Goal: Transaction & Acquisition: Purchase product/service

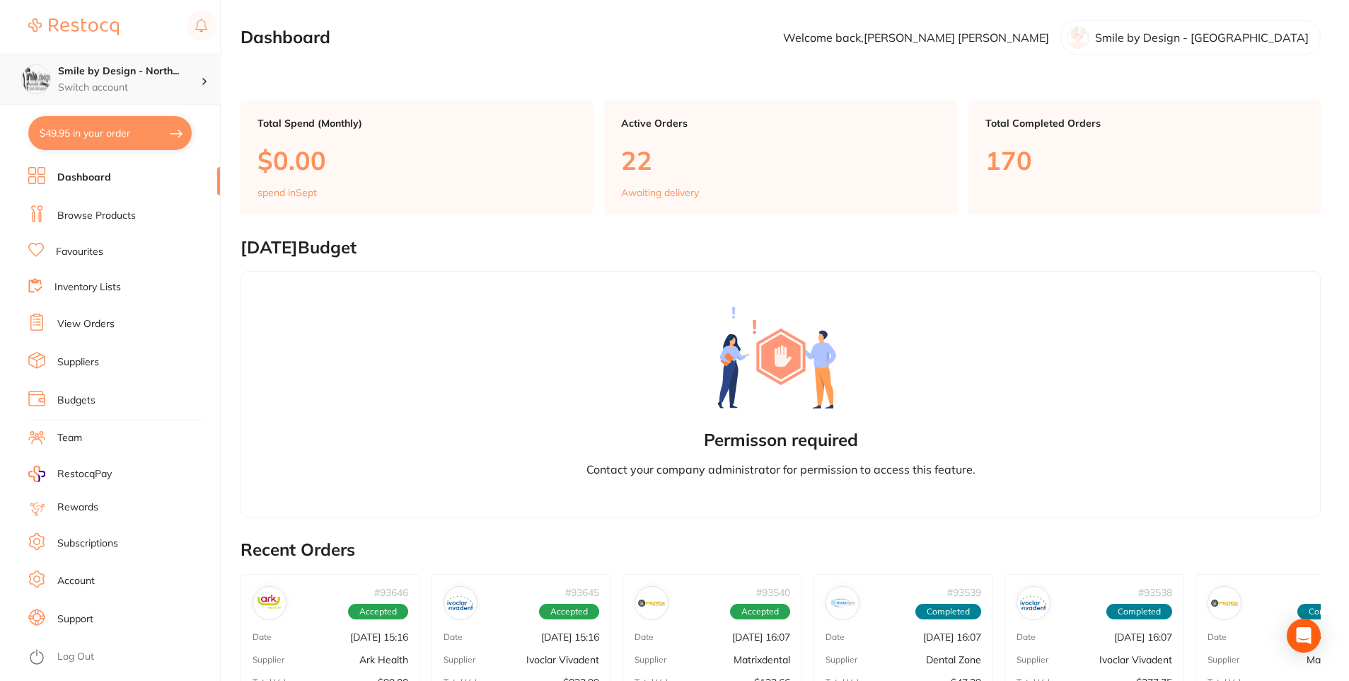
click at [123, 79] on div "Smile by Design - North... Switch account" at bounding box center [129, 79] width 143 height 30
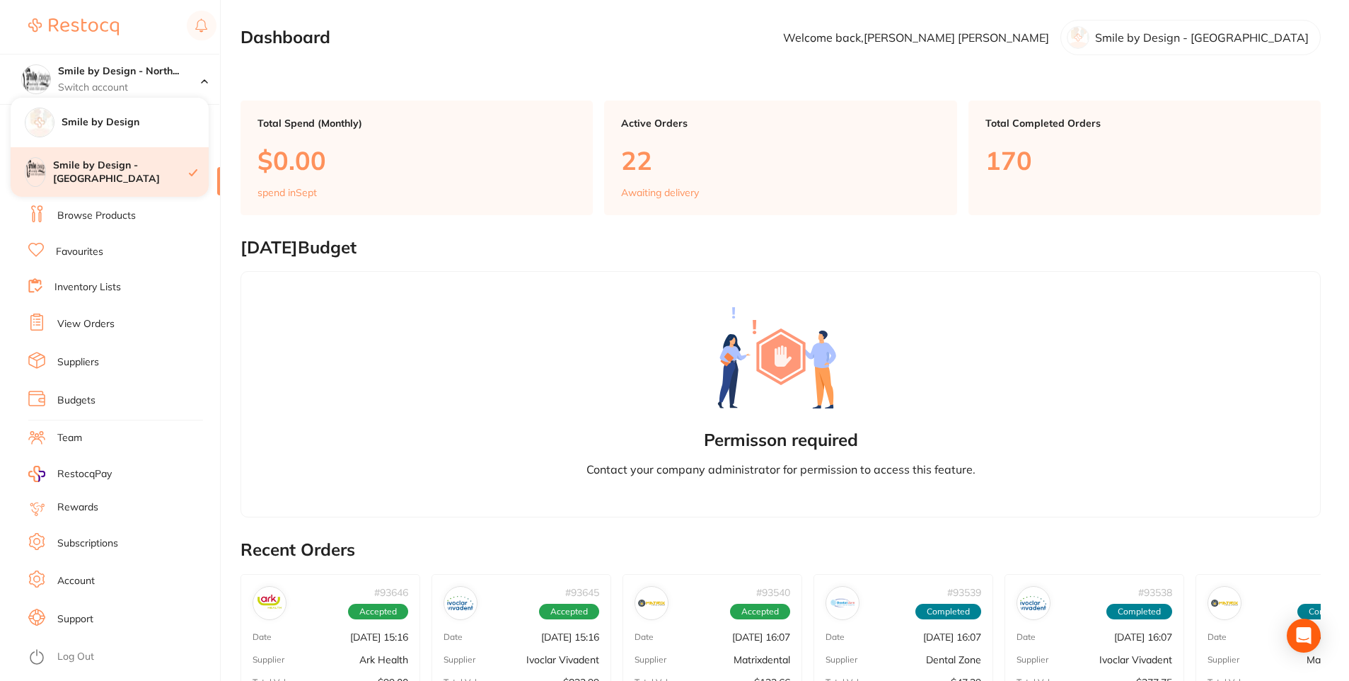
click at [131, 178] on h4 "Smile by Design - [GEOGRAPHIC_DATA]" at bounding box center [121, 172] width 136 height 28
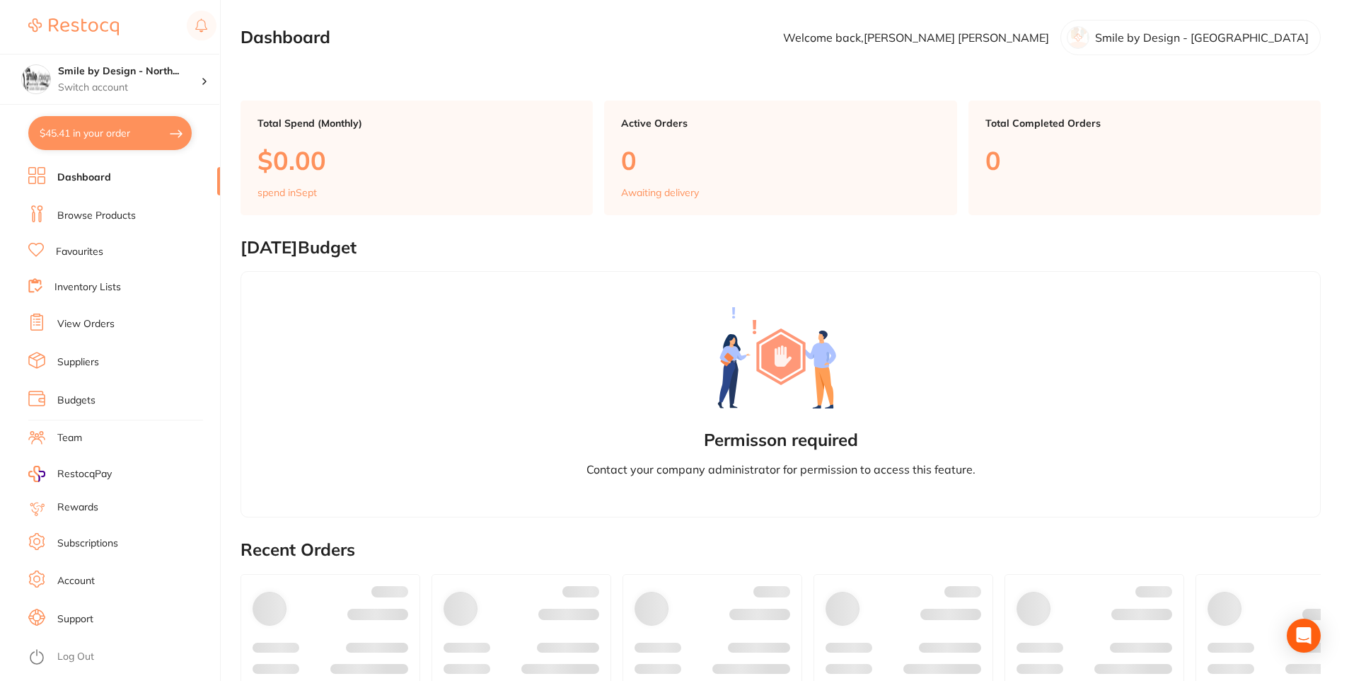
click at [124, 145] on button "$45.41 in your order" at bounding box center [109, 133] width 163 height 34
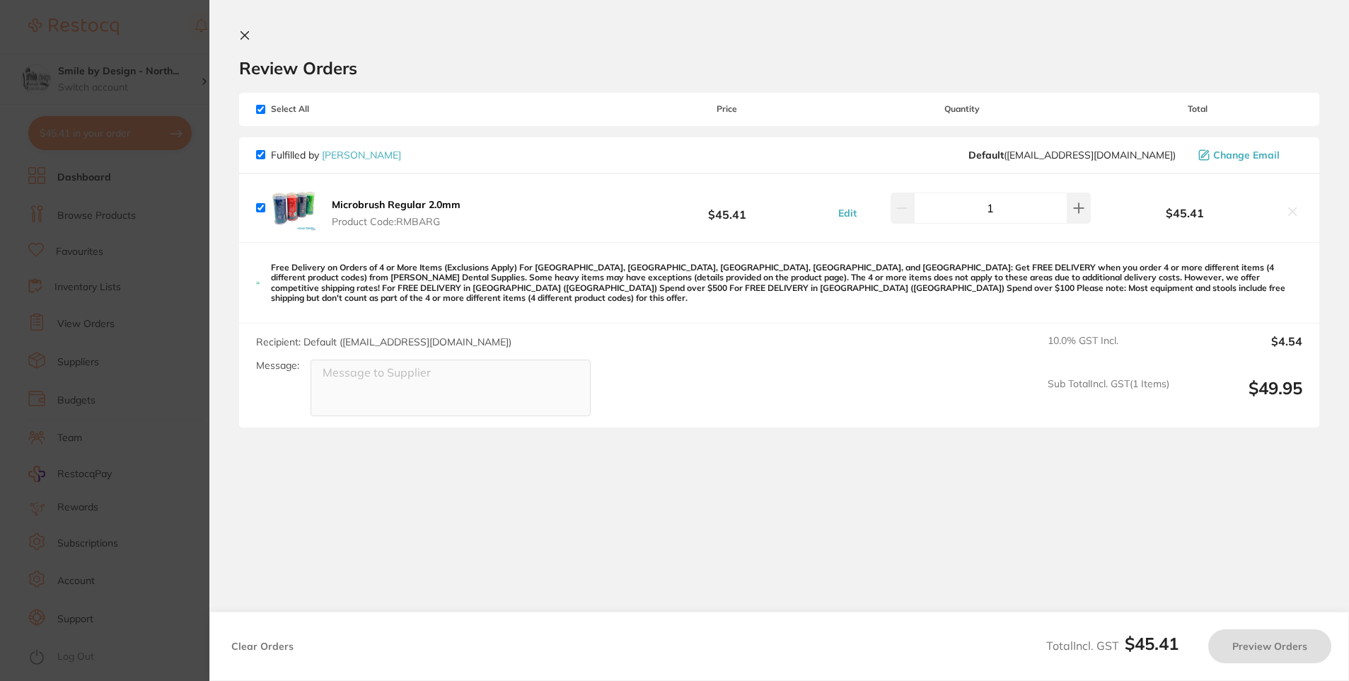
checkbox input "true"
click at [186, 287] on section "Update RRP Set your pre negotiated price for this item. Item Agreed RRP (excl. …" at bounding box center [676, 340] width 1353 height 681
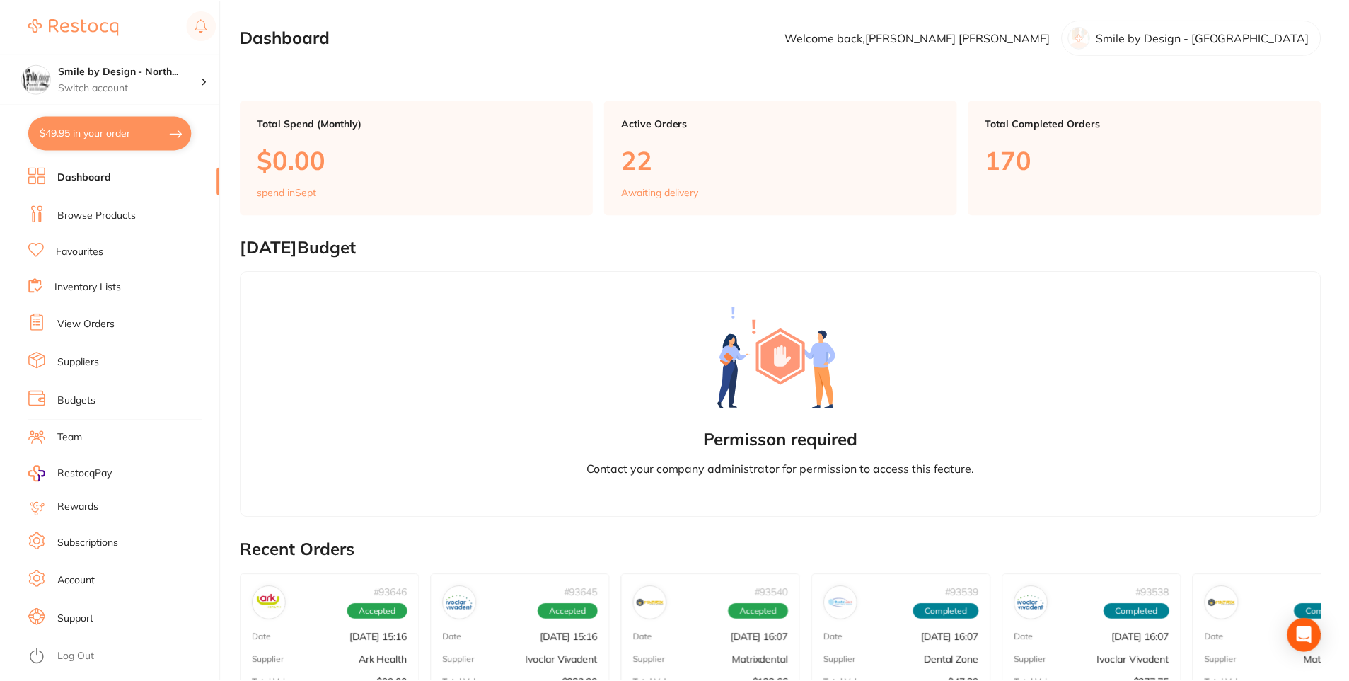
scroll to position [141, 0]
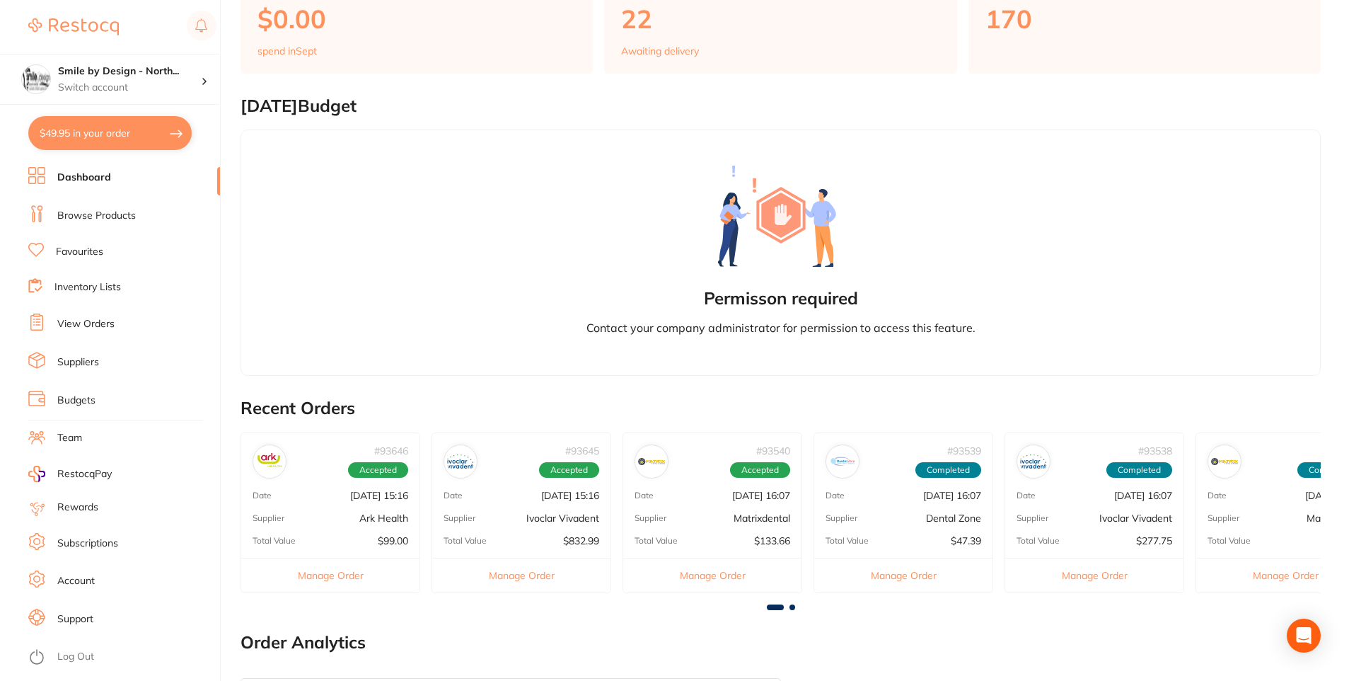
click at [127, 135] on button "$49.95 in your order" at bounding box center [109, 133] width 163 height 34
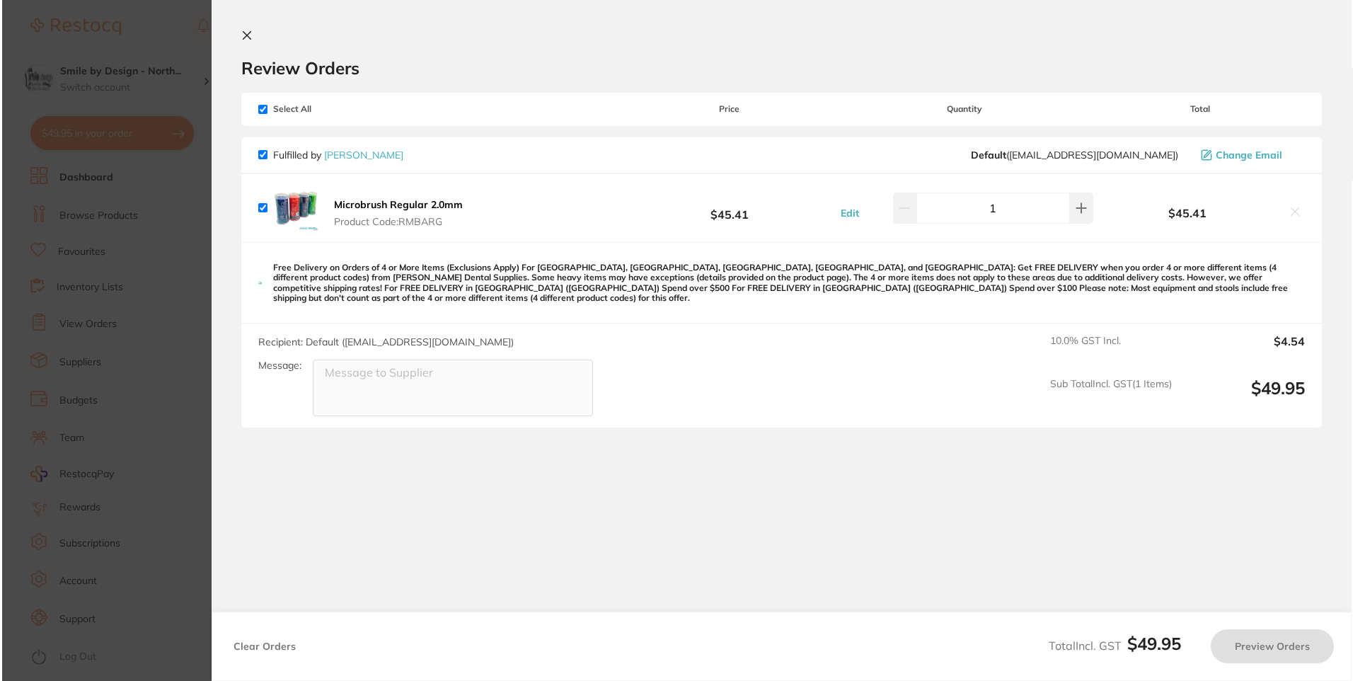
scroll to position [0, 0]
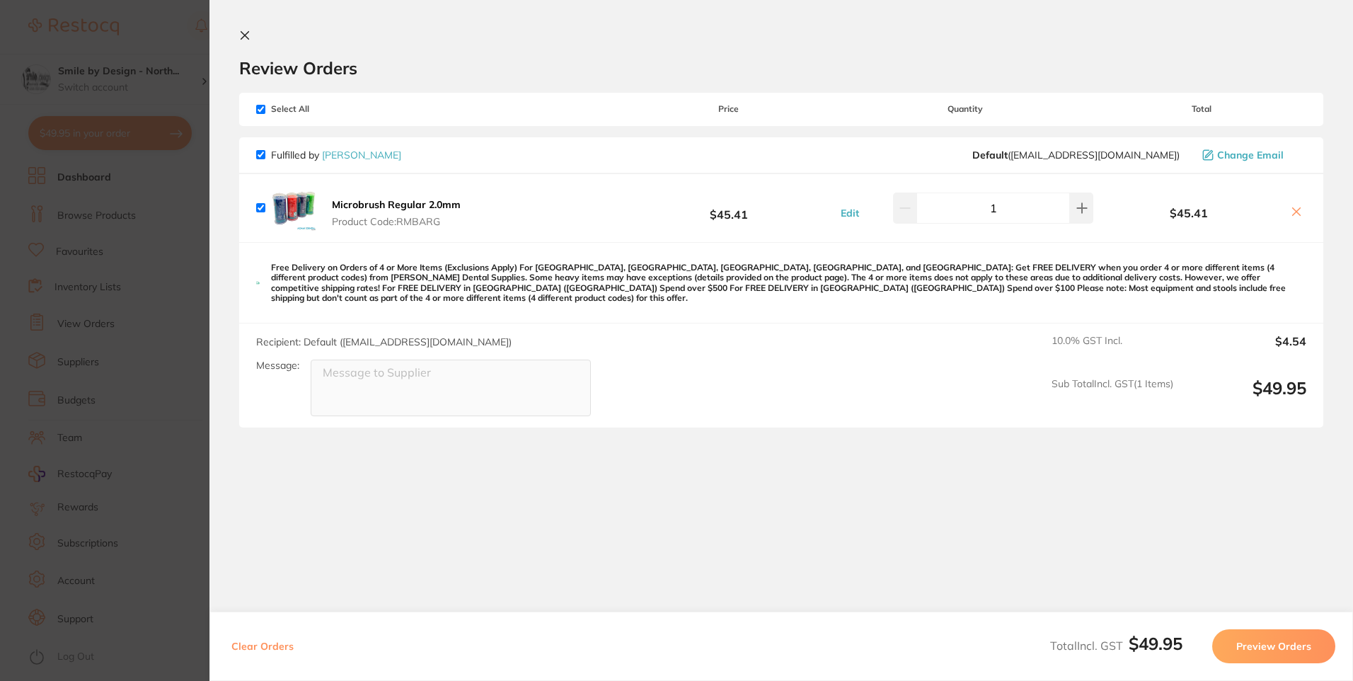
click at [154, 267] on section "Update RRP Set your pre negotiated price for this item. Item Agreed RRP (excl. …" at bounding box center [676, 340] width 1353 height 681
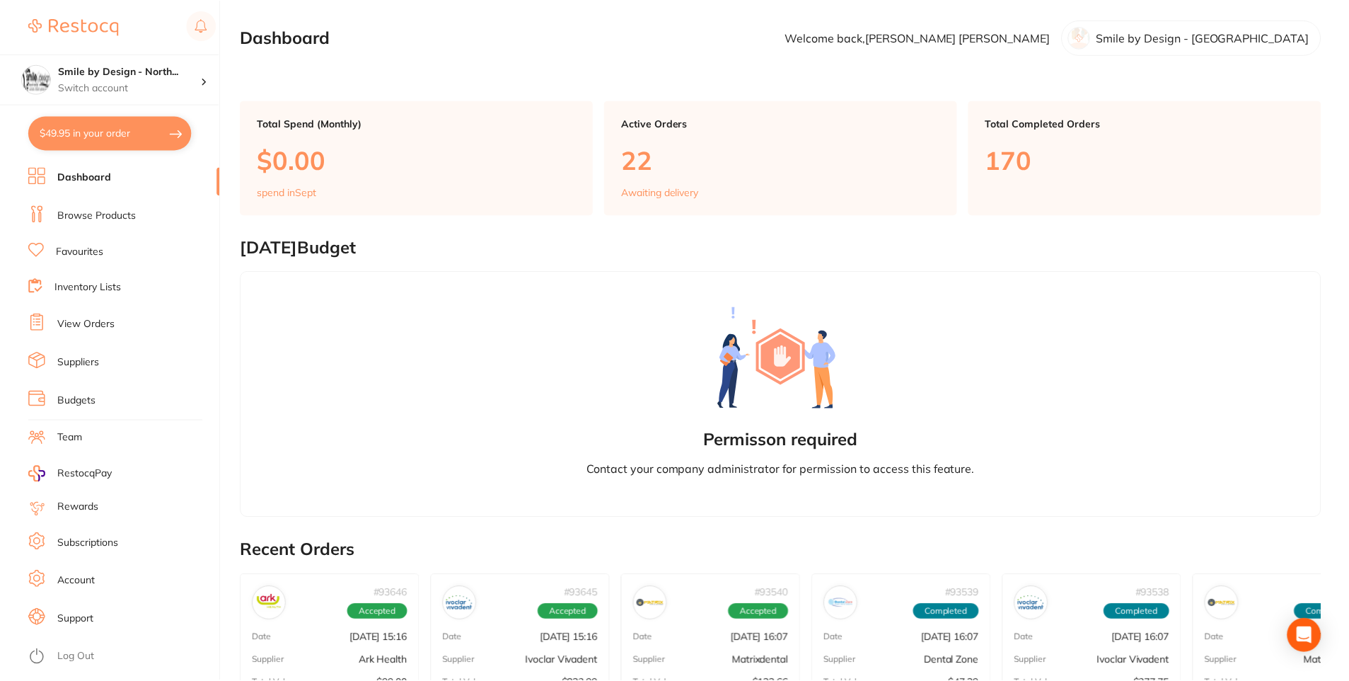
scroll to position [141, 0]
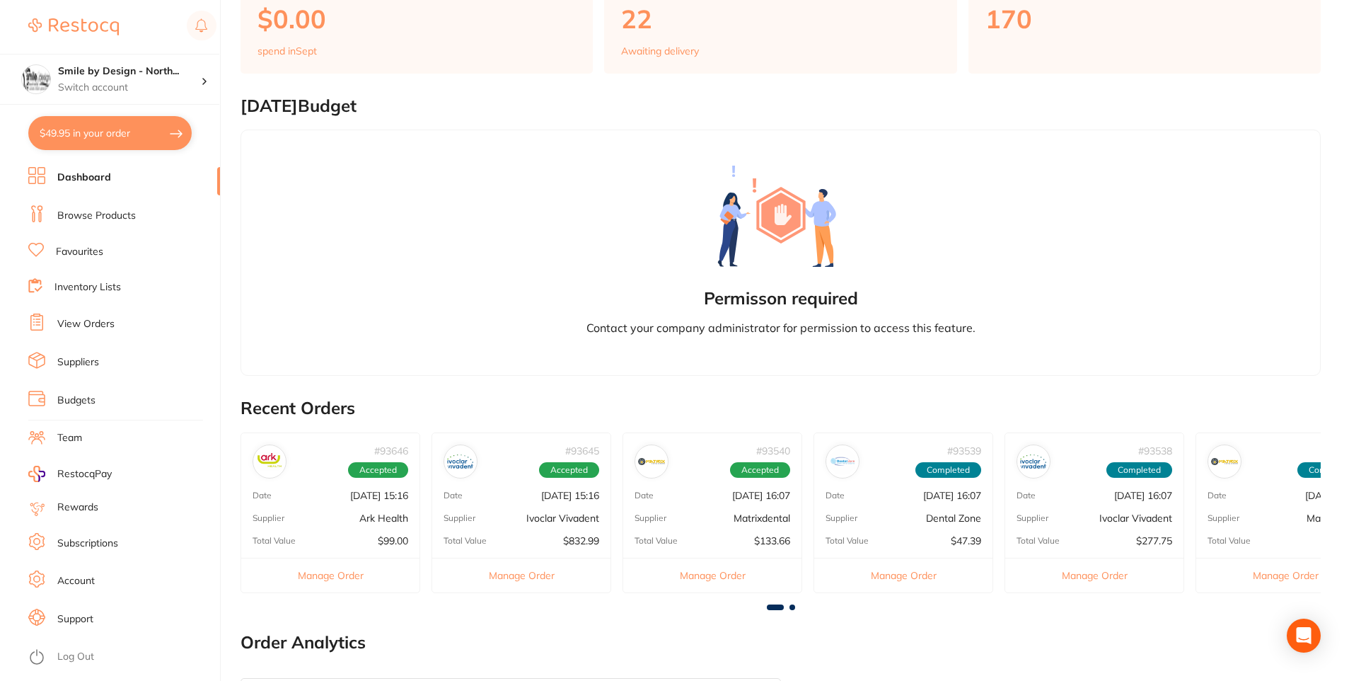
click at [104, 215] on link "Browse Products" at bounding box center [96, 216] width 79 height 14
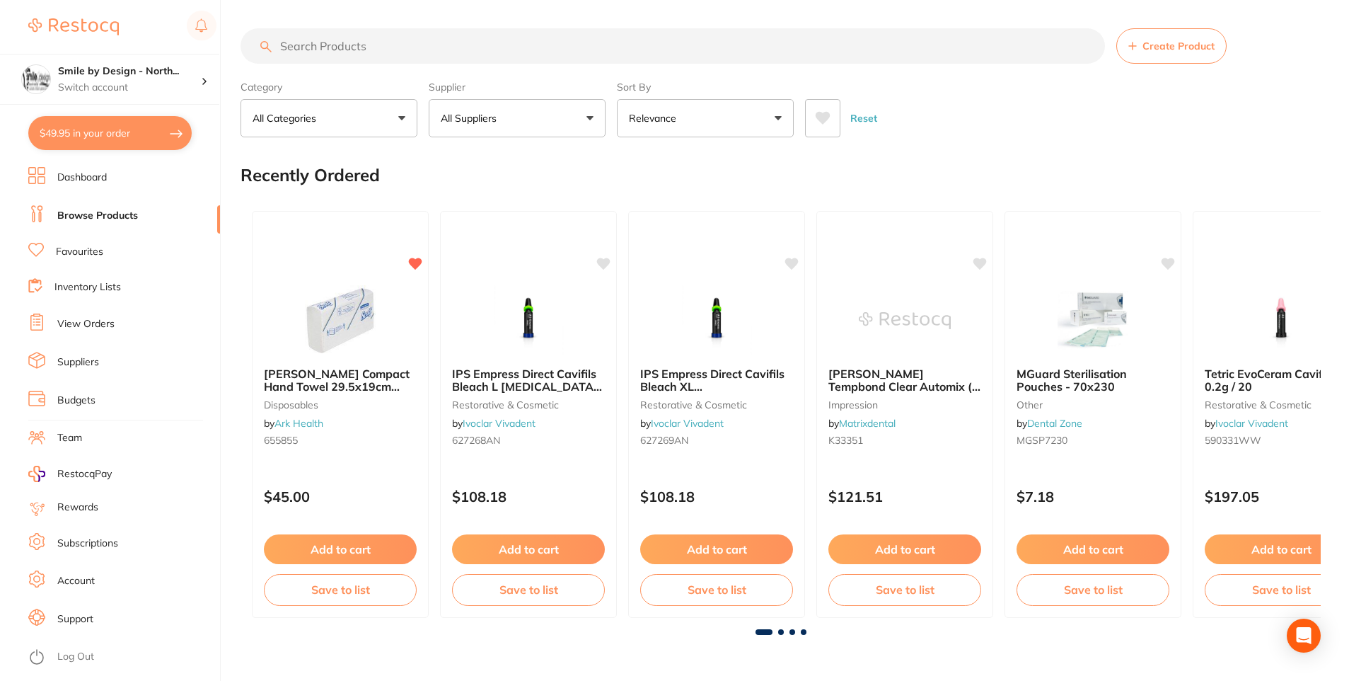
click at [165, 123] on button "$49.95 in your order" at bounding box center [109, 133] width 163 height 34
